Goal: Check status: Check status

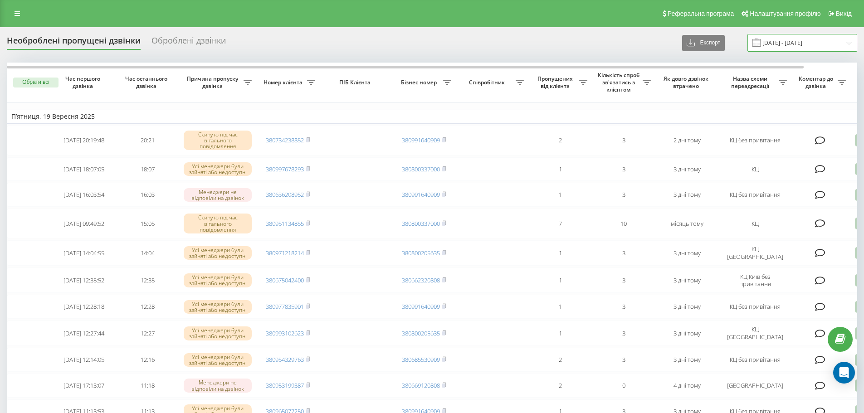
click at [788, 41] on input "[DATE] - [DATE]" at bounding box center [802, 43] width 110 height 18
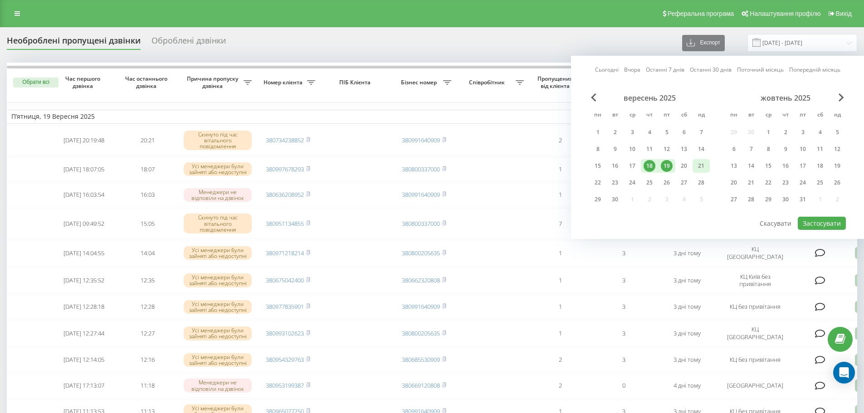
click at [696, 165] on div "21" at bounding box center [701, 166] width 12 height 12
click at [605, 181] on div "22" at bounding box center [597, 183] width 17 height 14
click at [820, 223] on button "Застосувати" at bounding box center [822, 223] width 48 height 13
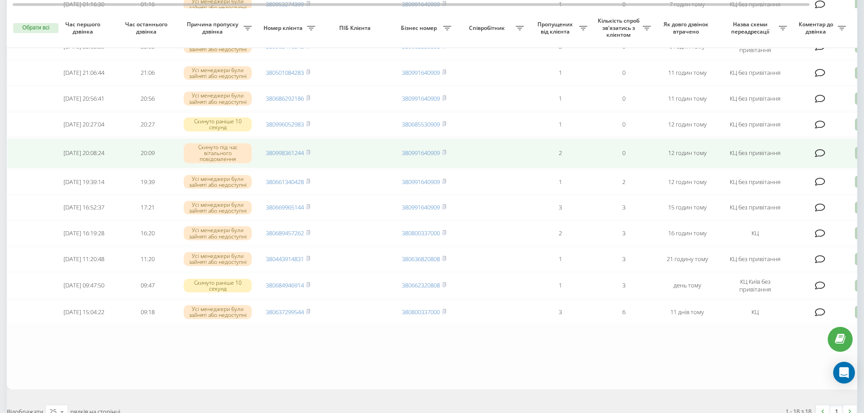
scroll to position [363, 0]
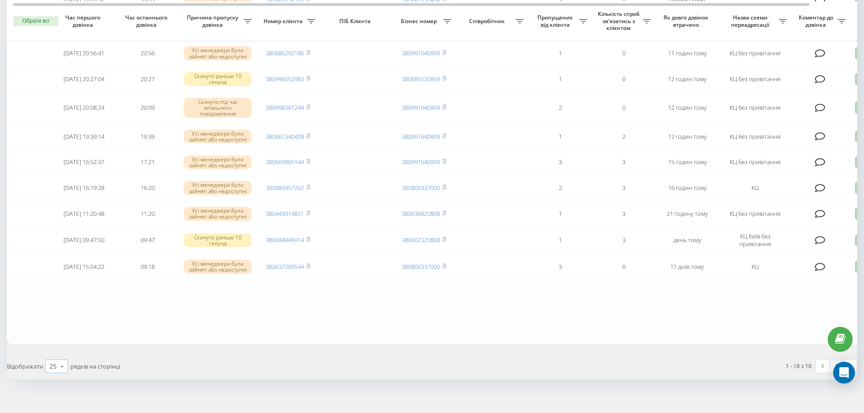
click at [49, 373] on div "25 10 25 50 100" at bounding box center [56, 367] width 23 height 14
click at [64, 360] on div "100" at bounding box center [57, 353] width 22 height 13
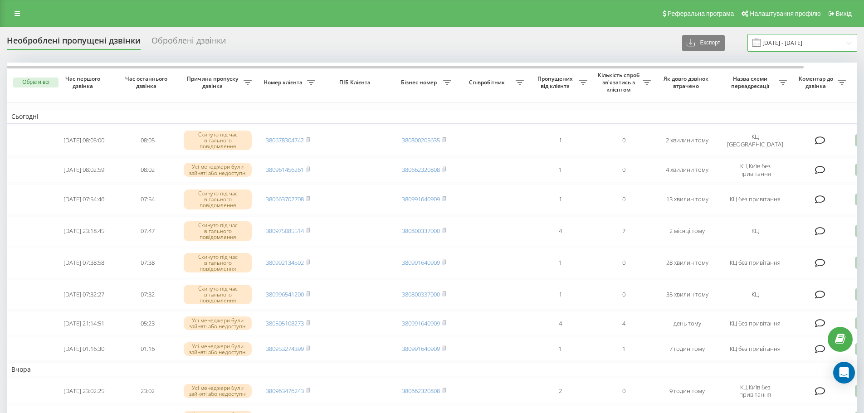
click at [802, 34] on input "[DATE] - [DATE]" at bounding box center [802, 43] width 110 height 18
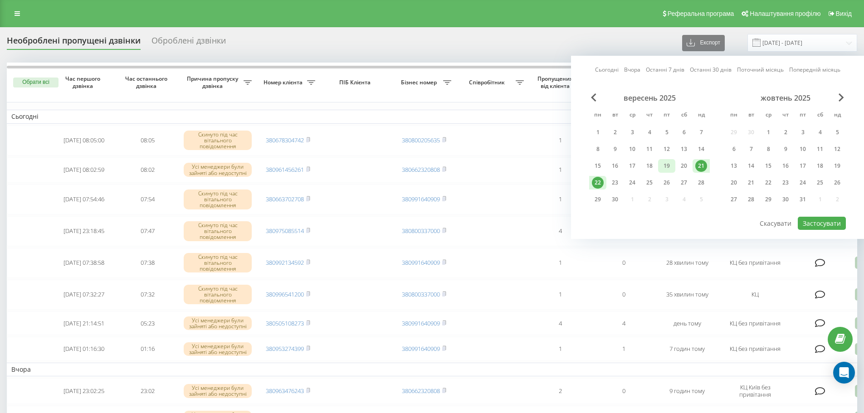
click at [662, 164] on div "19" at bounding box center [667, 166] width 12 height 12
click at [698, 169] on div "21" at bounding box center [701, 166] width 12 height 12
click at [818, 220] on button "Застосувати" at bounding box center [822, 223] width 48 height 13
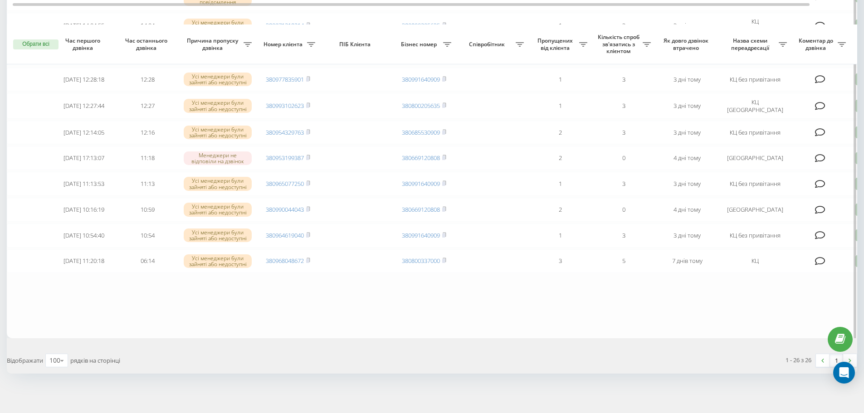
scroll to position [608, 0]
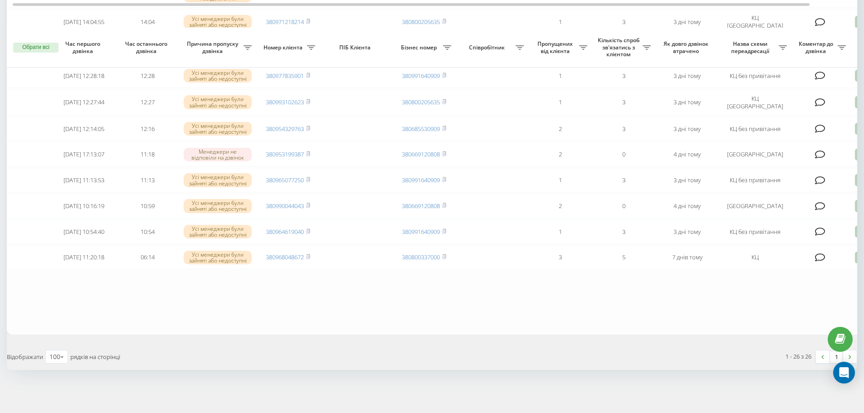
click at [656, 350] on div "1 - 26 з 26 1" at bounding box center [648, 357] width 432 height 26
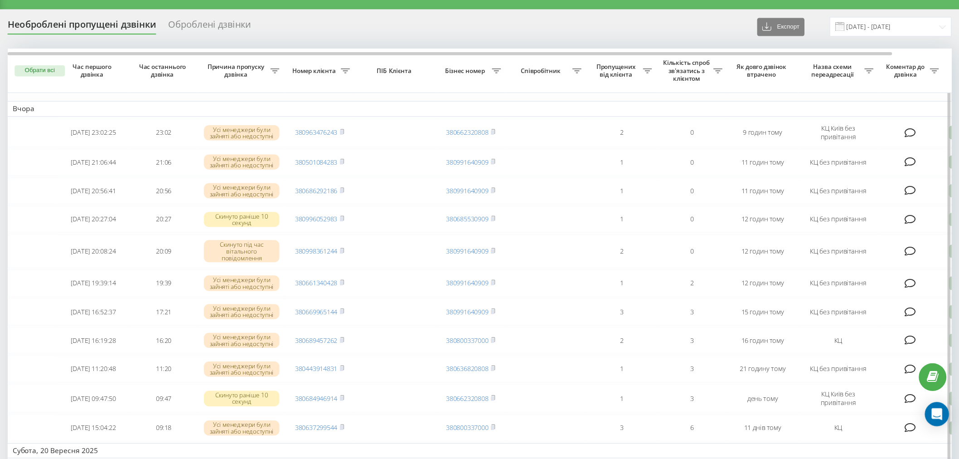
scroll to position [0, 0]
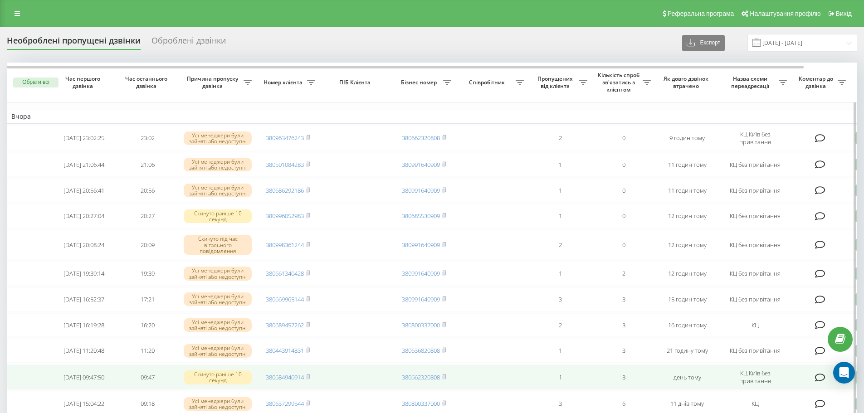
click at [359, 390] on td at bounding box center [356, 377] width 73 height 25
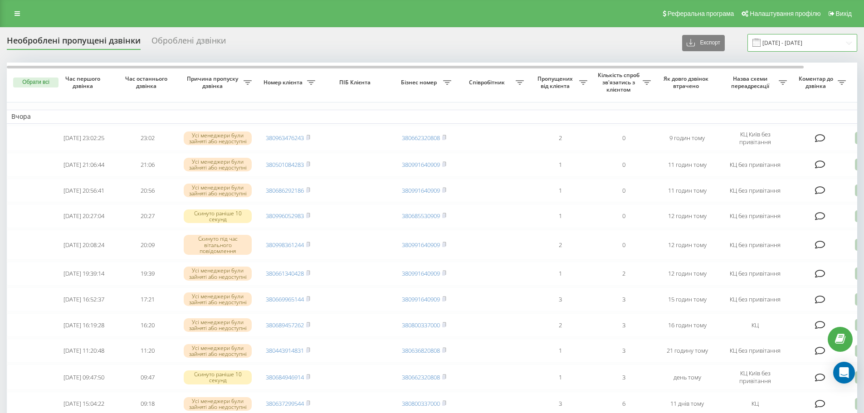
click at [822, 42] on input "[DATE] - [DATE]" at bounding box center [802, 43] width 110 height 18
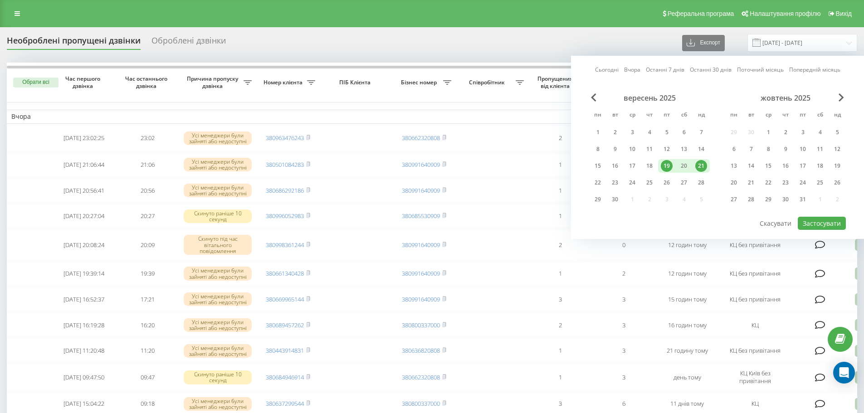
click at [700, 163] on div "21" at bounding box center [701, 166] width 12 height 12
click at [599, 177] on div "22" at bounding box center [598, 183] width 12 height 12
click at [804, 217] on button "Застосувати" at bounding box center [822, 223] width 48 height 13
type input "[DATE] - [DATE]"
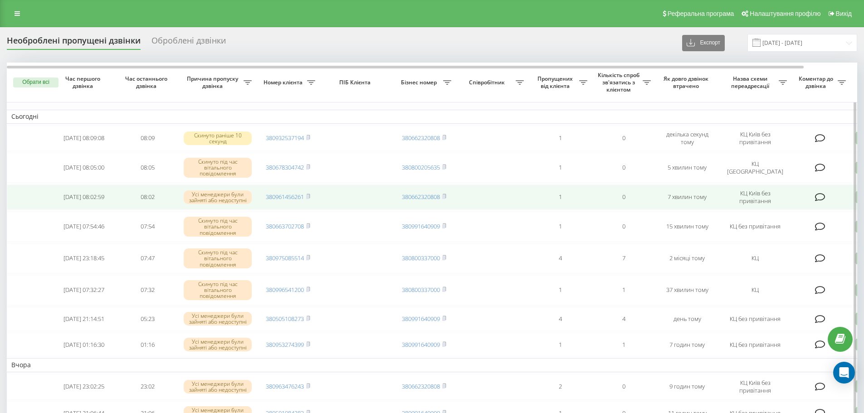
click at [271, 192] on td "380961456261" at bounding box center [287, 197] width 63 height 25
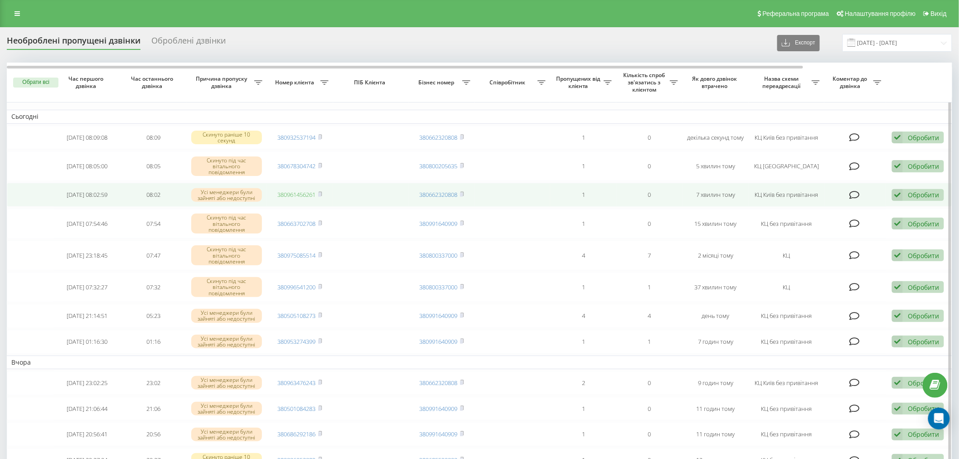
click at [294, 193] on link "380961456261" at bounding box center [297, 194] width 38 height 8
click at [322, 195] on icon at bounding box center [320, 194] width 3 height 4
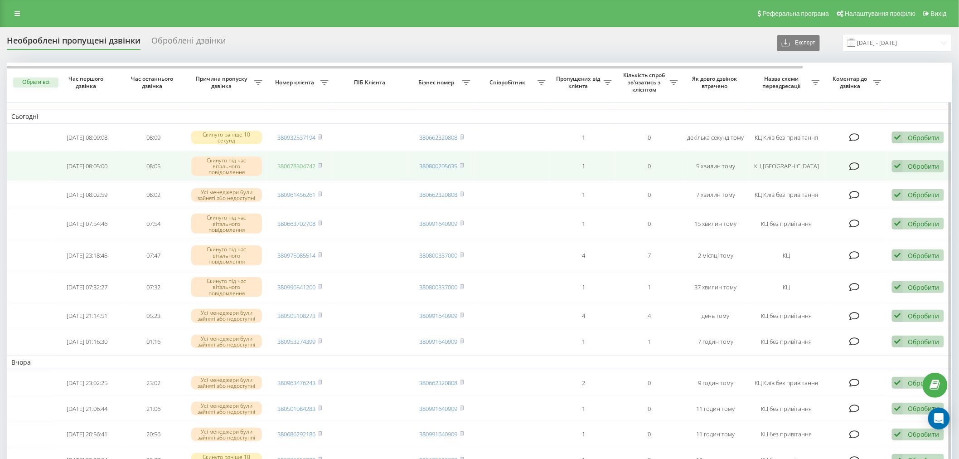
click at [297, 169] on link "380678304742" at bounding box center [297, 166] width 38 height 8
click at [321, 166] on rect at bounding box center [319, 166] width 3 height 4
